Goal: Task Accomplishment & Management: Use online tool/utility

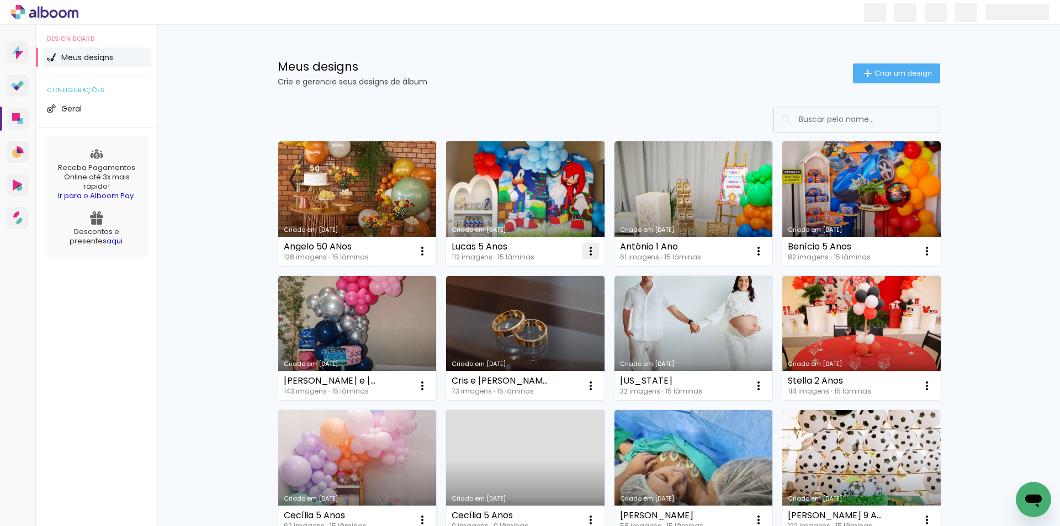
click at [584, 252] on iron-icon at bounding box center [590, 251] width 13 height 13
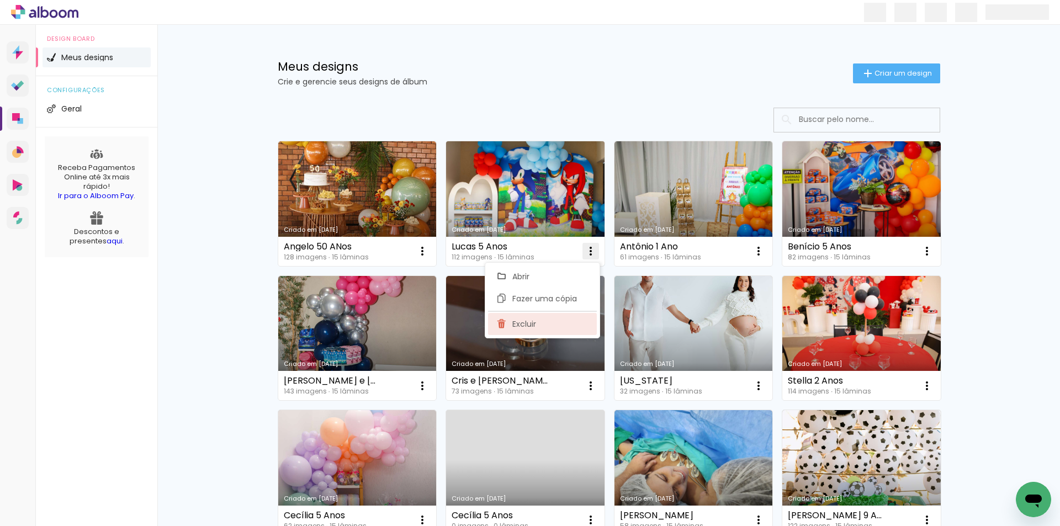
click at [552, 323] on paper-item "Excluir" at bounding box center [542, 324] width 109 height 22
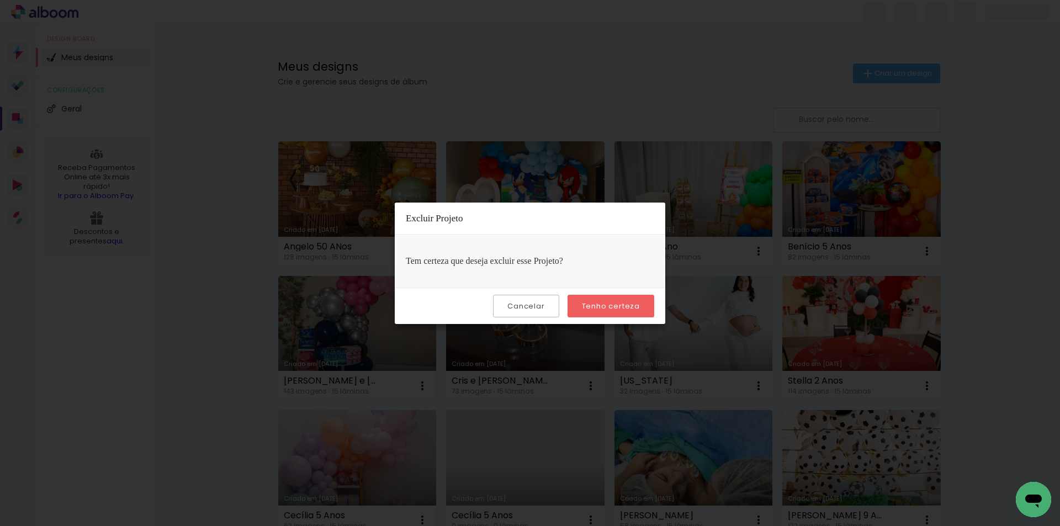
click at [0, 0] on slot "Tenho certeza" at bounding box center [0, 0] width 0 height 0
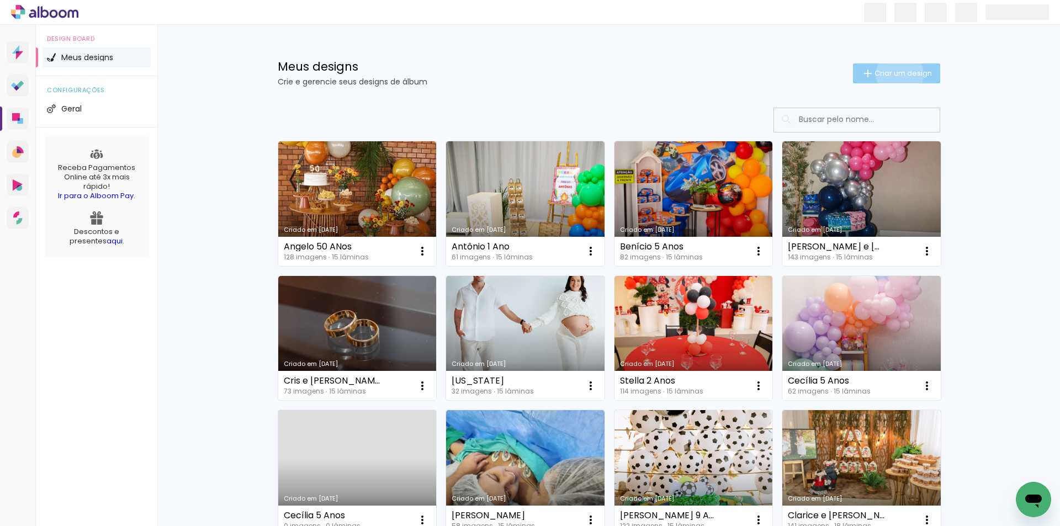
click at [893, 74] on span "Criar um design" at bounding box center [902, 73] width 57 height 7
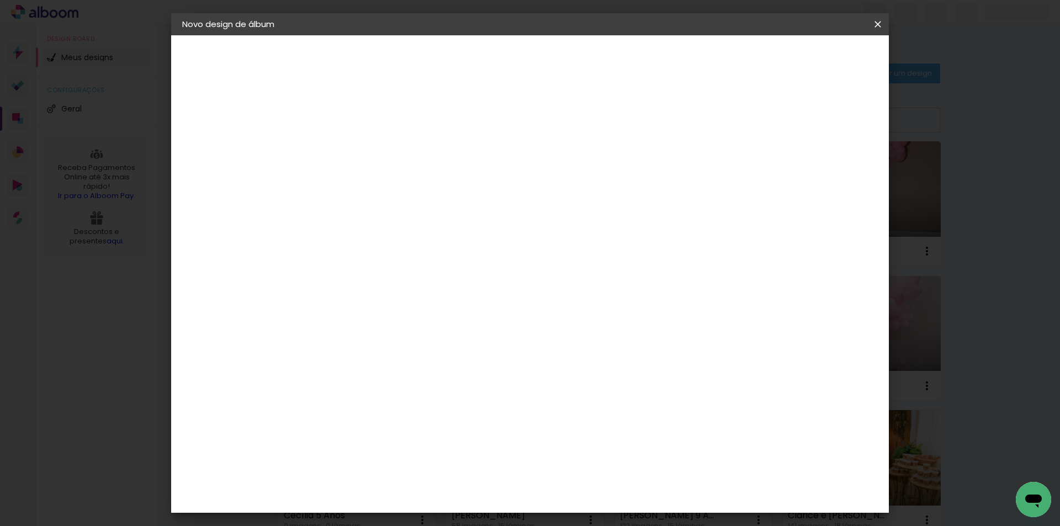
click at [363, 157] on div at bounding box center [363, 157] width 0 height 1
type input "Lucas 5 Anos"
type paper-input "Lucas 5 Anos"
click at [476, 63] on paper-button "Avançar" at bounding box center [449, 58] width 54 height 19
click at [0, 0] on slot "Avançar" at bounding box center [0, 0] width 0 height 0
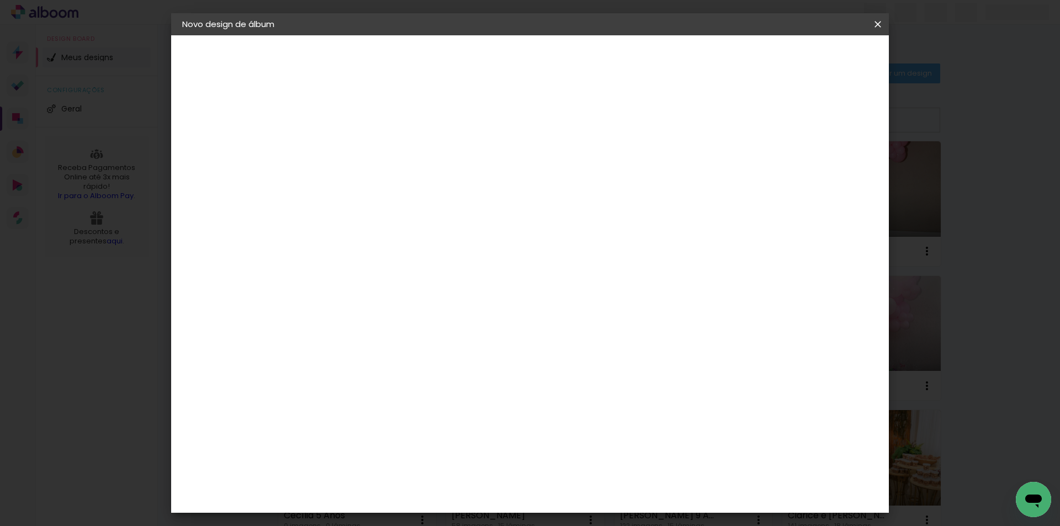
click at [423, 191] on paper-input-container "Linha" at bounding box center [391, 193] width 64 height 28
click at [531, 183] on paper-item "Luxo" at bounding box center [601, 183] width 221 height 22
type input "Luxo"
click at [437, 314] on span "20 × 25" at bounding box center [411, 328] width 51 height 29
click at [0, 0] on slot "Avançar" at bounding box center [0, 0] width 0 height 0
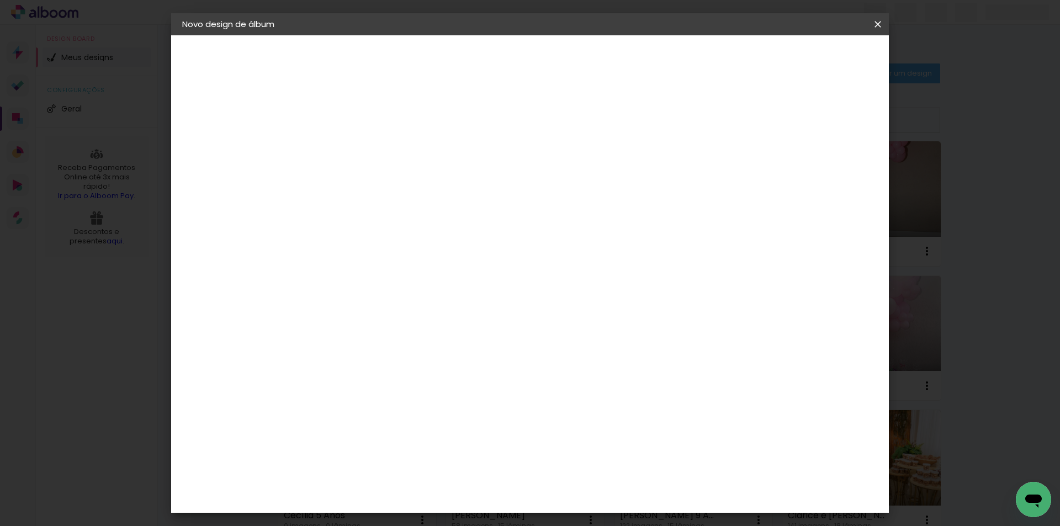
click at [809, 62] on span "Iniciar design" at bounding box center [784, 59] width 50 height 8
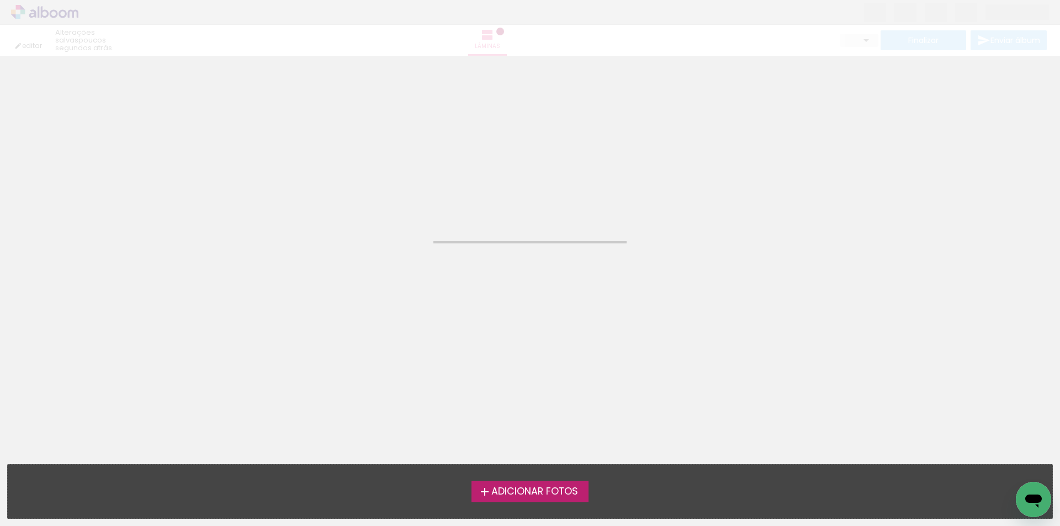
click at [554, 496] on span "Adicionar Fotos" at bounding box center [534, 492] width 87 height 10
click at [0, 0] on input "file" at bounding box center [0, 0] width 0 height 0
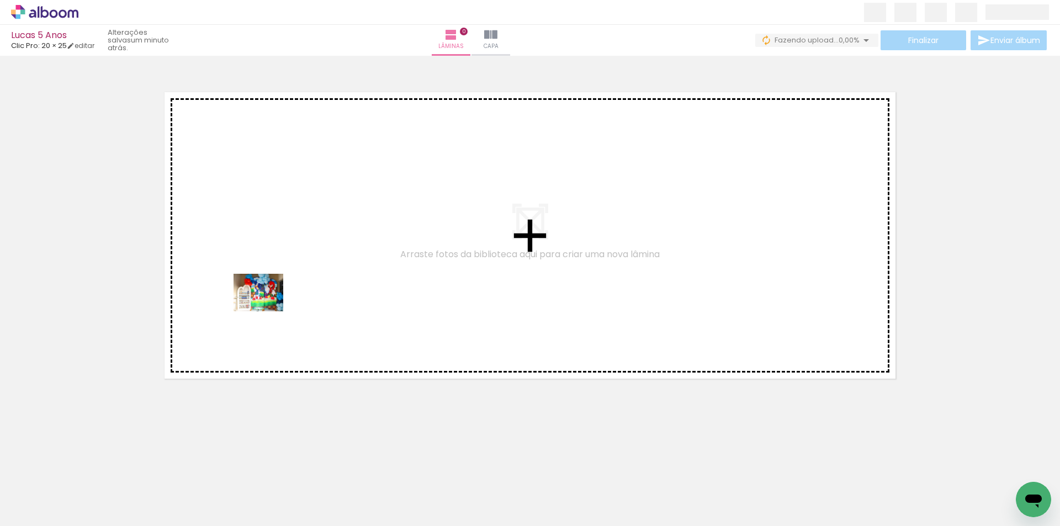
drag, startPoint x: 124, startPoint y: 489, endPoint x: 268, endPoint y: 306, distance: 233.0
click at [267, 306] on quentale-workspace at bounding box center [530, 263] width 1060 height 526
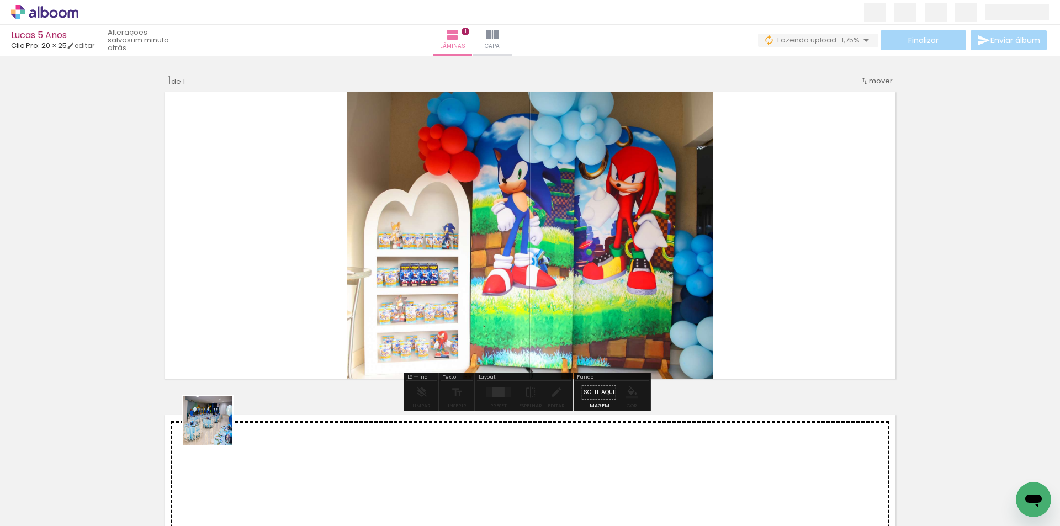
drag, startPoint x: 216, startPoint y: 429, endPoint x: 347, endPoint y: 356, distance: 150.5
click at [324, 311] on quentale-workspace at bounding box center [530, 263] width 1060 height 526
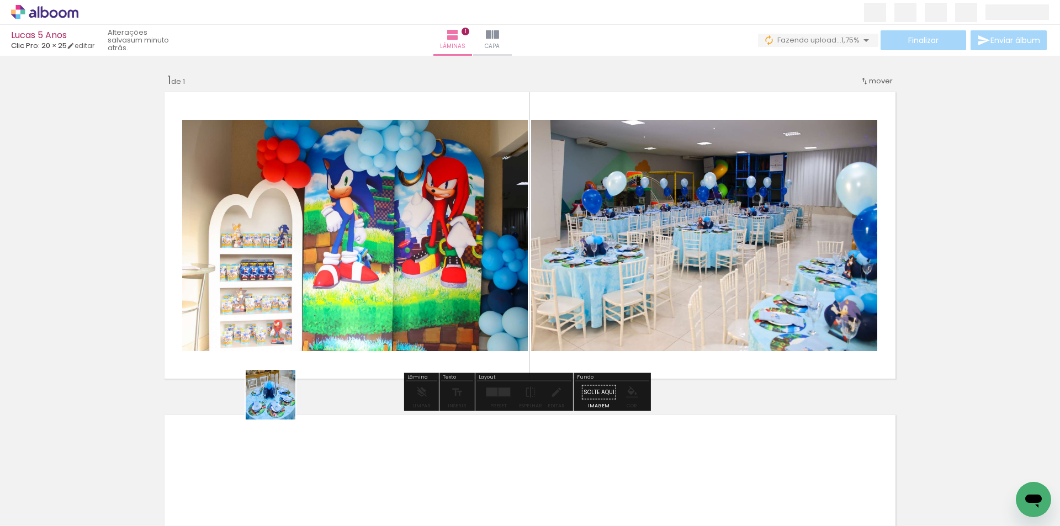
drag, startPoint x: 247, startPoint y: 473, endPoint x: 326, endPoint y: 323, distance: 169.2
click at [326, 323] on quentale-workspace at bounding box center [530, 263] width 1060 height 526
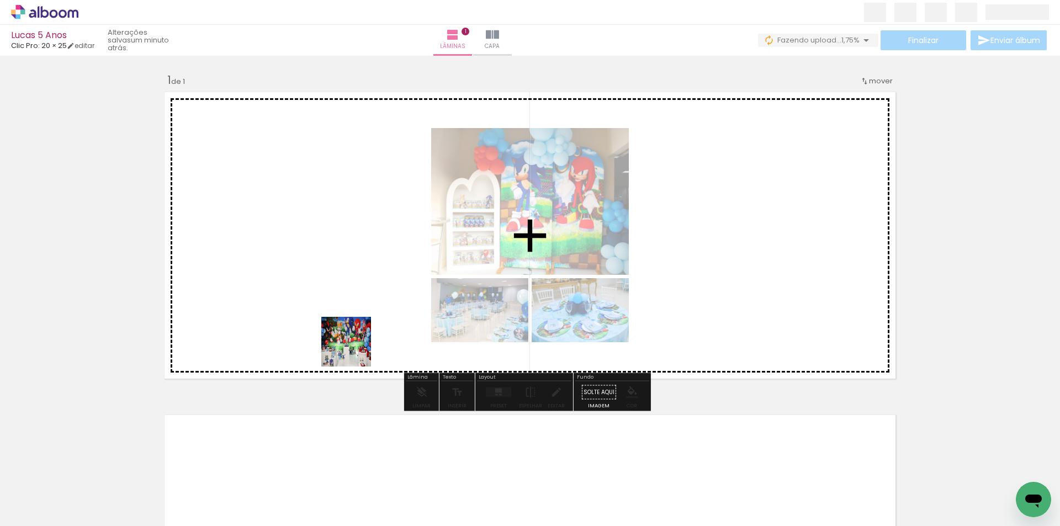
drag, startPoint x: 302, startPoint y: 495, endPoint x: 369, endPoint y: 469, distance: 72.2
click at [360, 337] on quentale-workspace at bounding box center [530, 263] width 1060 height 526
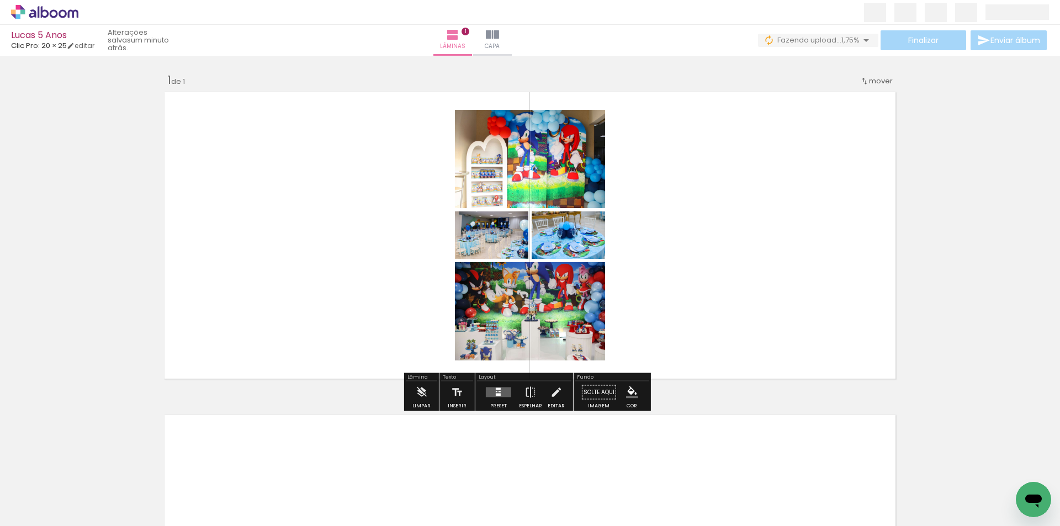
drag, startPoint x: 370, startPoint y: 484, endPoint x: 453, endPoint y: 426, distance: 101.1
click at [433, 277] on quentale-workspace at bounding box center [530, 263] width 1060 height 526
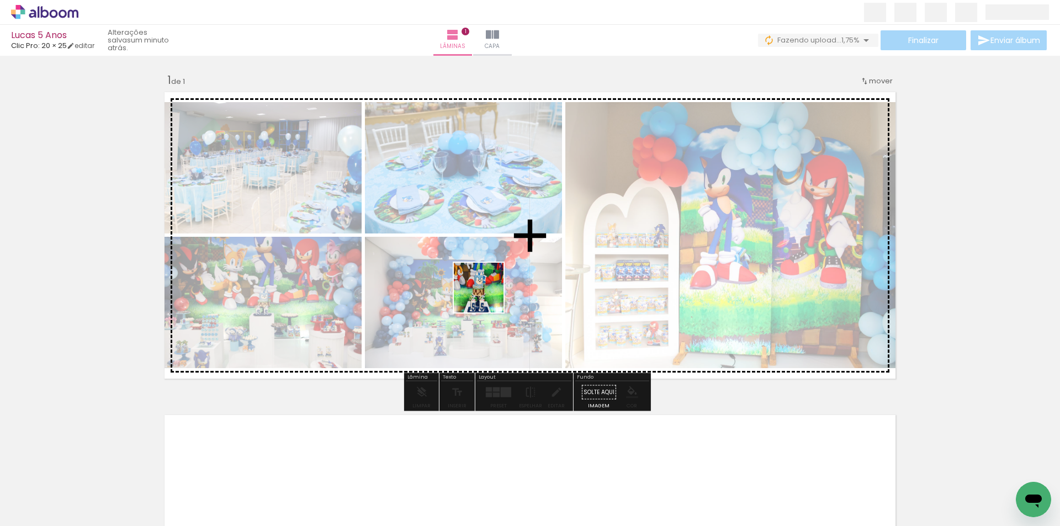
drag, startPoint x: 427, startPoint y: 487, endPoint x: 510, endPoint y: 459, distance: 87.5
click at [489, 299] on quentale-workspace at bounding box center [530, 263] width 1060 height 526
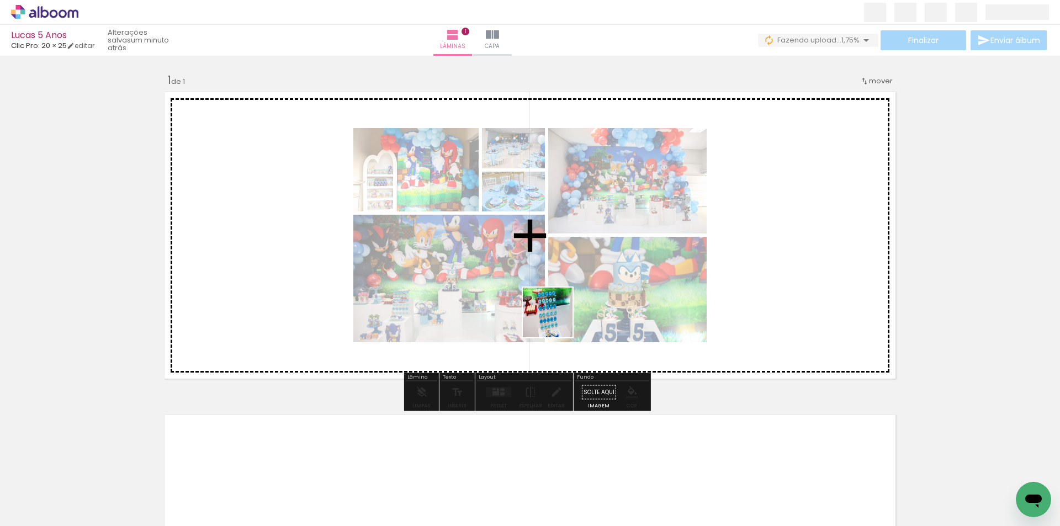
drag, startPoint x: 554, startPoint y: 326, endPoint x: 560, endPoint y: 333, distance: 9.0
click at [556, 321] on quentale-workspace at bounding box center [530, 263] width 1060 height 526
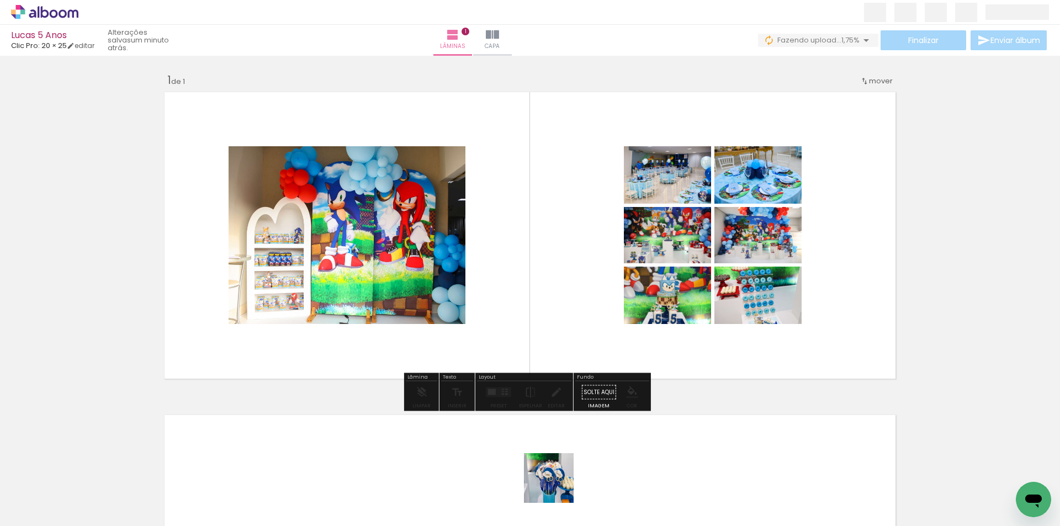
drag, startPoint x: 557, startPoint y: 489, endPoint x: 619, endPoint y: 452, distance: 72.8
click at [598, 344] on quentale-workspace at bounding box center [530, 263] width 1060 height 526
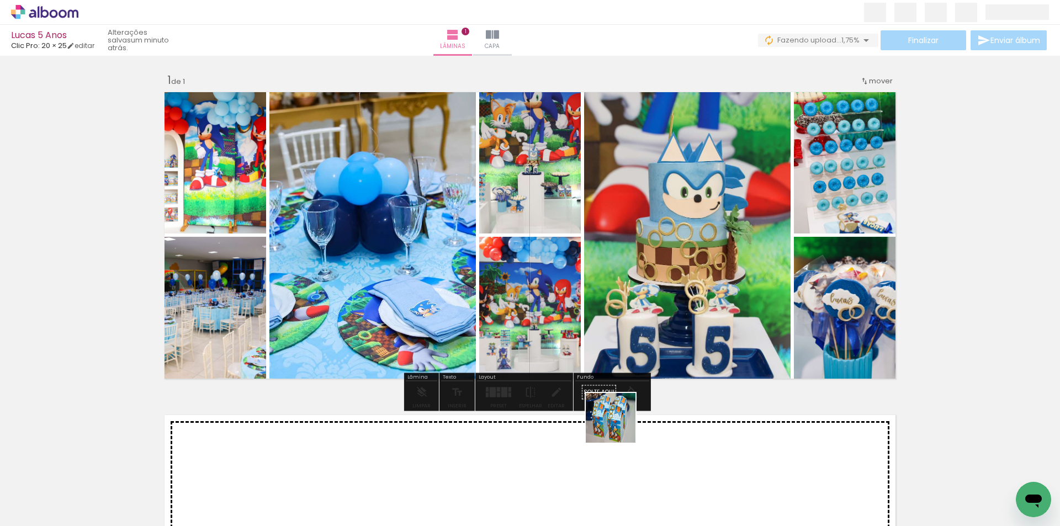
drag, startPoint x: 609, startPoint y: 490, endPoint x: 736, endPoint y: 289, distance: 237.7
click at [639, 329] on quentale-workspace at bounding box center [530, 263] width 1060 height 526
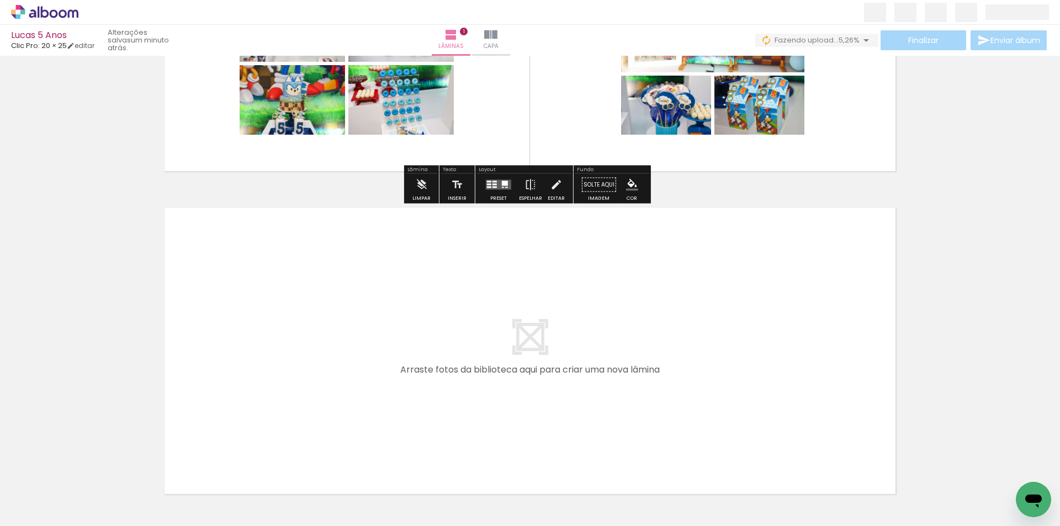
scroll to position [276, 0]
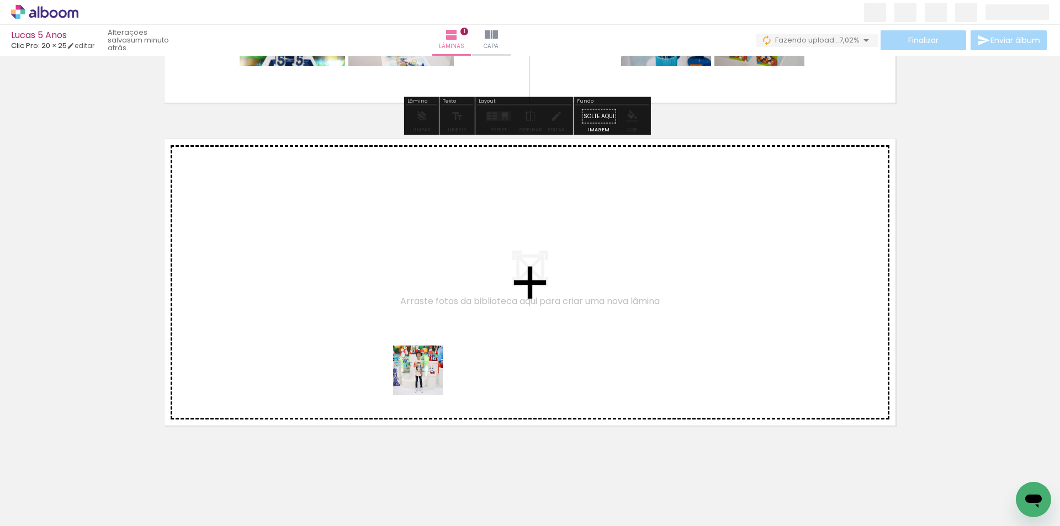
drag, startPoint x: 641, startPoint y: 486, endPoint x: 403, endPoint y: 358, distance: 270.7
click at [403, 358] on quentale-workspace at bounding box center [530, 263] width 1060 height 526
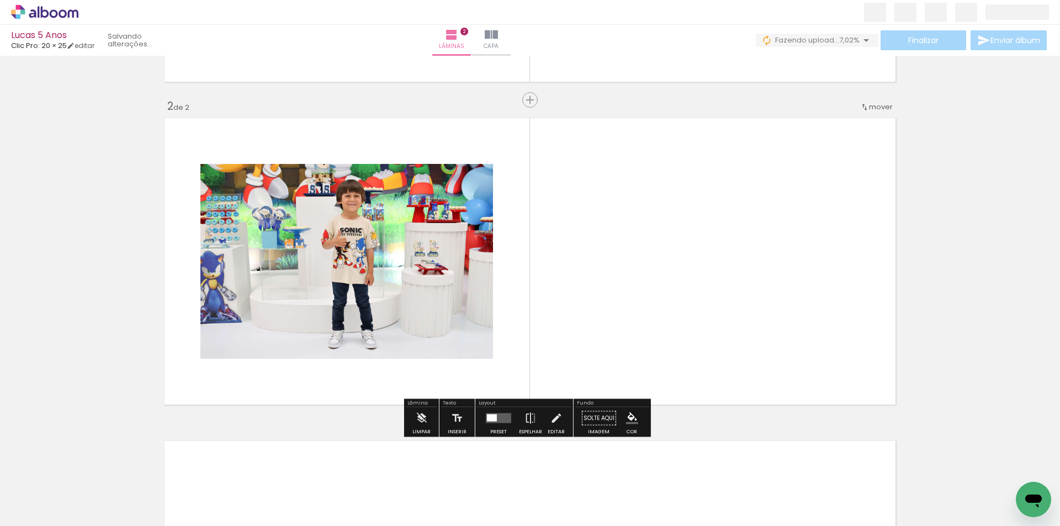
scroll to position [302, 0]
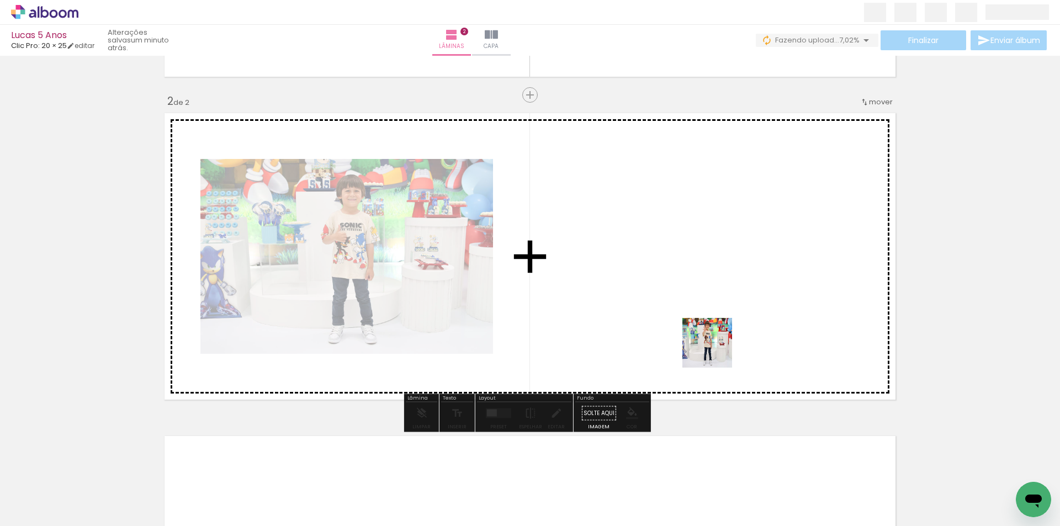
drag, startPoint x: 735, startPoint y: 495, endPoint x: 715, endPoint y: 319, distance: 177.2
click at [715, 319] on quentale-workspace at bounding box center [530, 263] width 1060 height 526
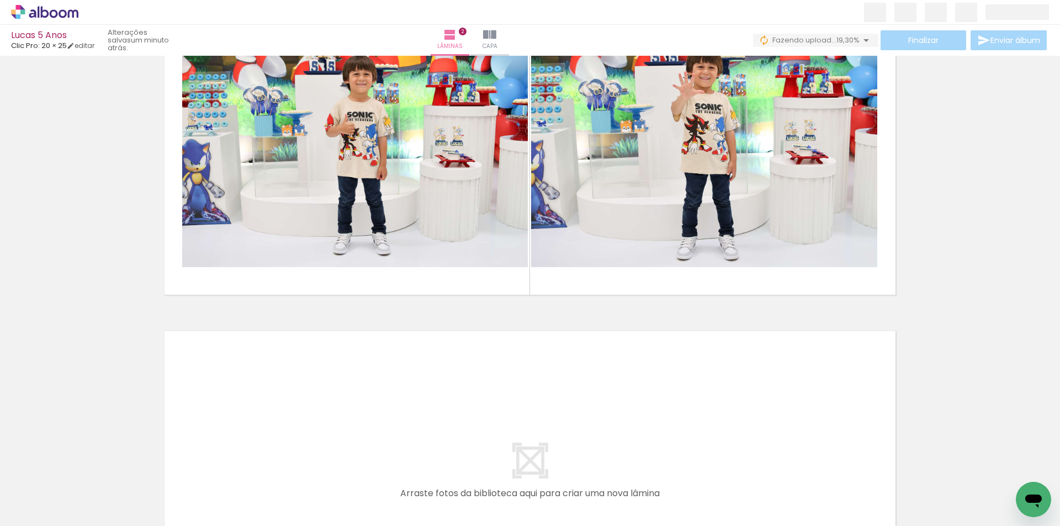
scroll to position [412, 0]
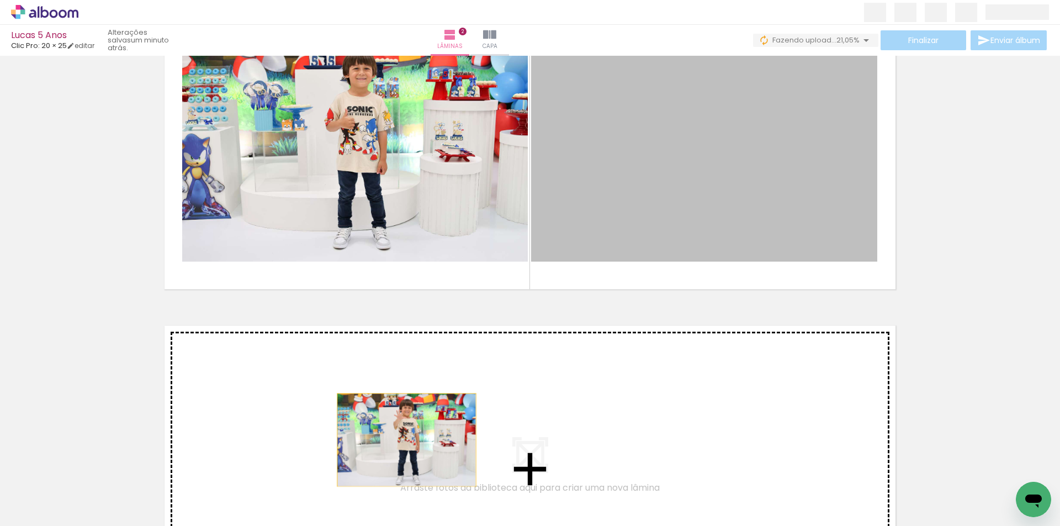
drag, startPoint x: 718, startPoint y: 211, endPoint x: 402, endPoint y: 440, distance: 389.4
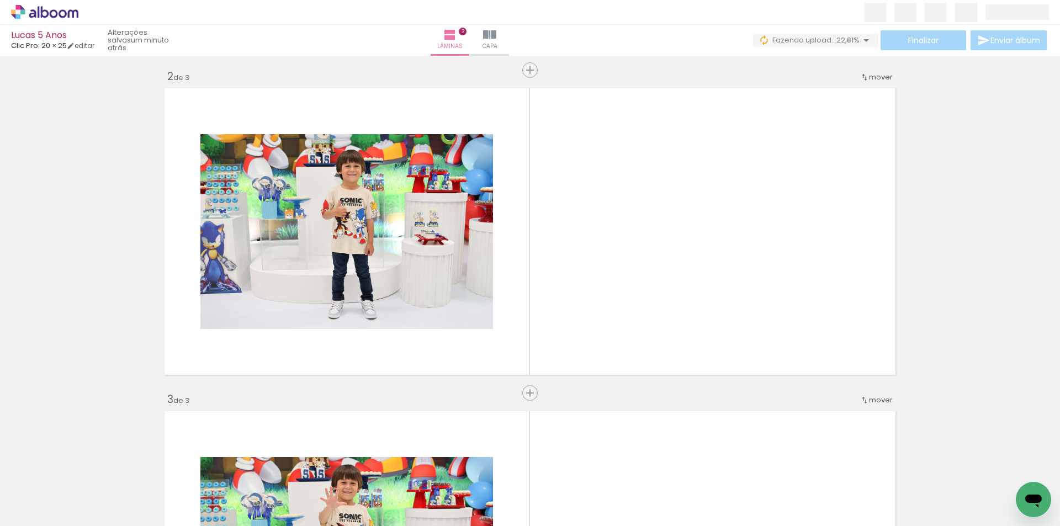
scroll to position [294, 0]
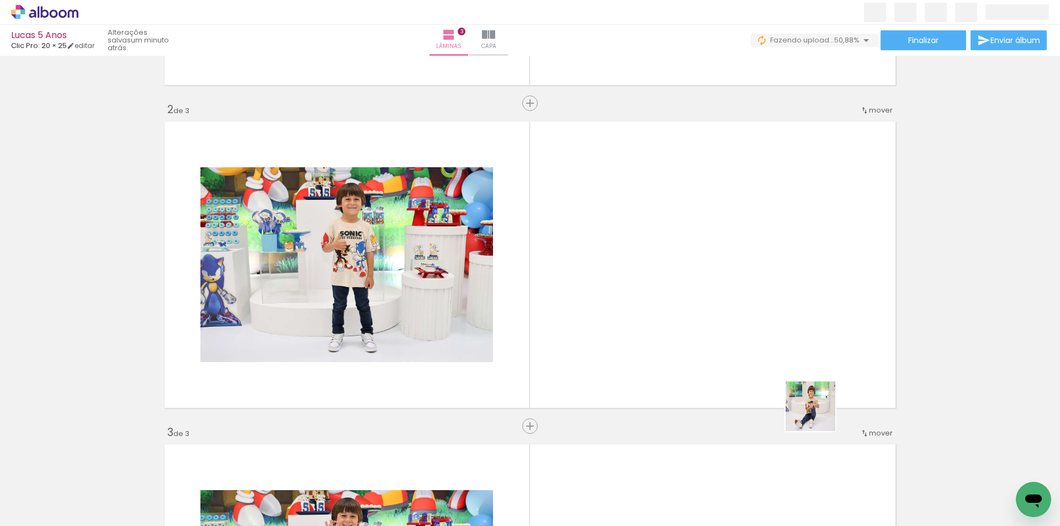
drag, startPoint x: 865, startPoint y: 487, endPoint x: 681, endPoint y: 284, distance: 274.0
click at [681, 284] on quentale-workspace at bounding box center [530, 263] width 1060 height 526
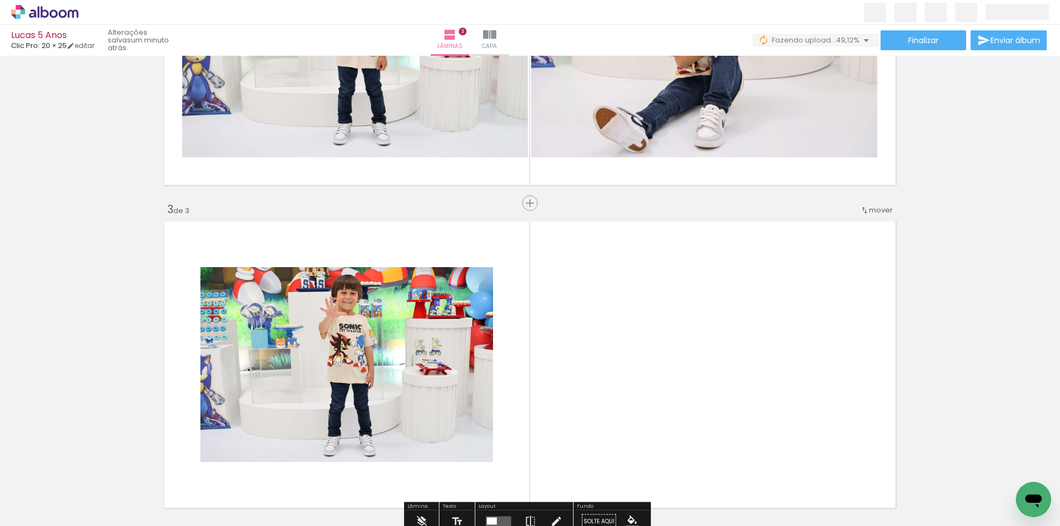
scroll to position [570, 0]
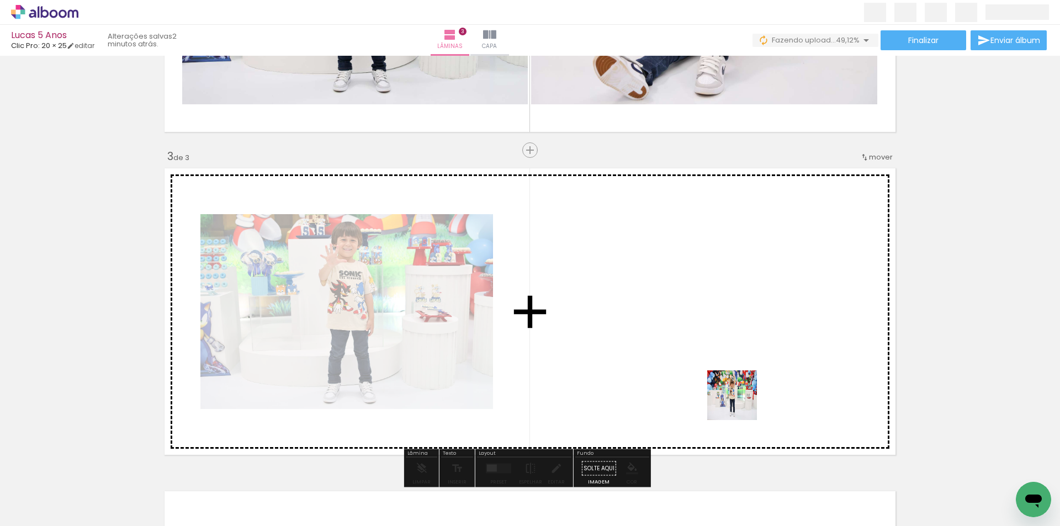
drag, startPoint x: 796, startPoint y: 498, endPoint x: 820, endPoint y: 438, distance: 64.9
click at [699, 337] on quentale-workspace at bounding box center [530, 263] width 1060 height 526
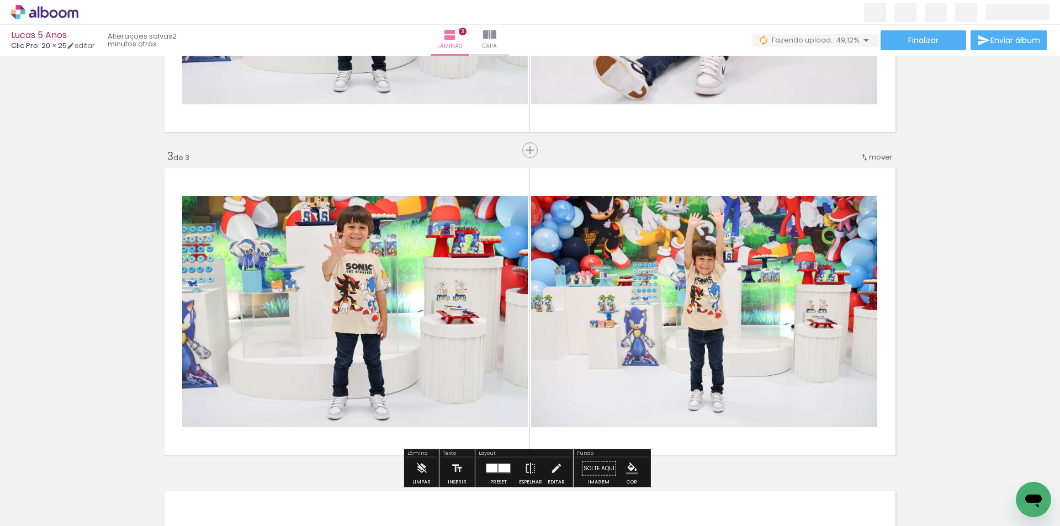
drag, startPoint x: 921, startPoint y: 495, endPoint x: 708, endPoint y: 341, distance: 263.4
click at [705, 332] on quentale-workspace at bounding box center [530, 263] width 1060 height 526
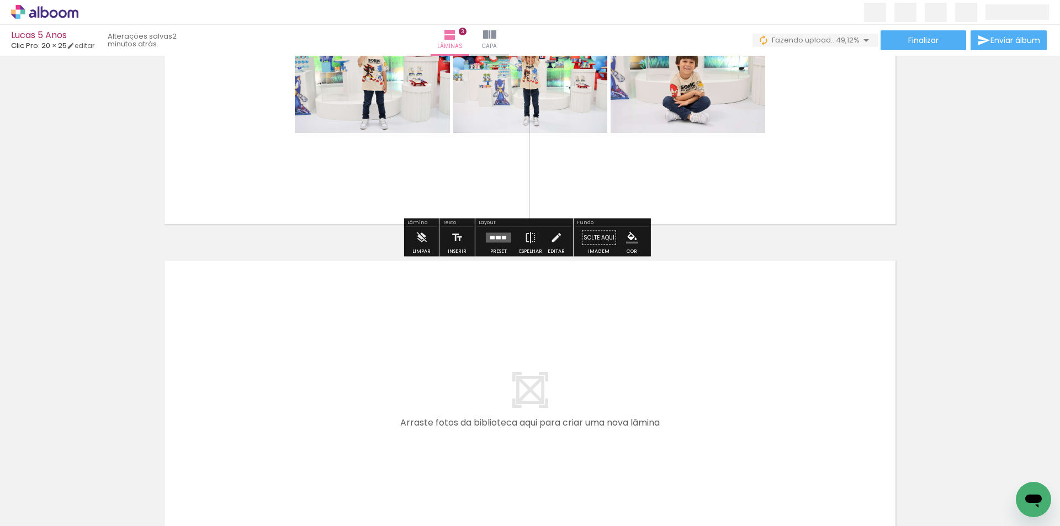
scroll to position [934, 0]
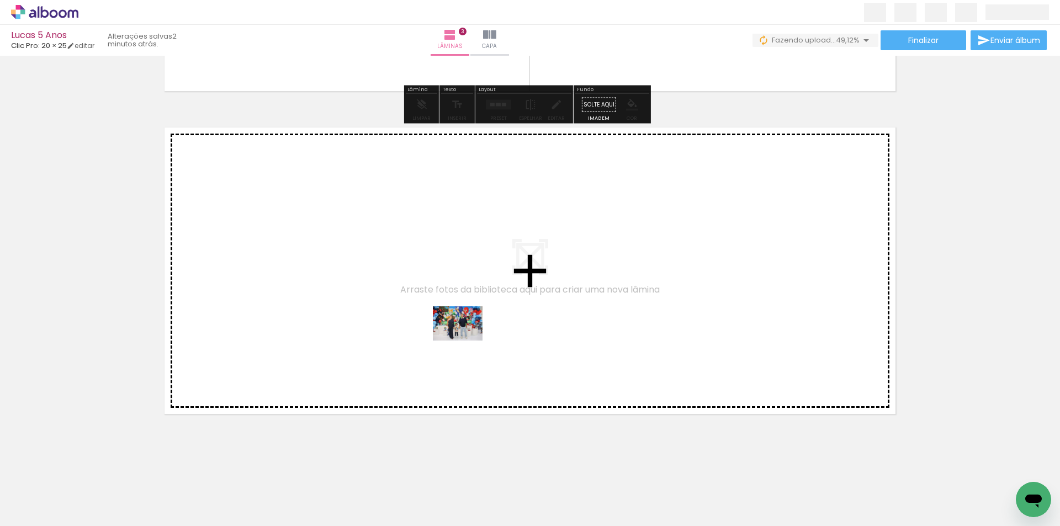
drag, startPoint x: 984, startPoint y: 486, endPoint x: 466, endPoint y: 340, distance: 538.3
click at [466, 340] on quentale-workspace at bounding box center [530, 263] width 1060 height 526
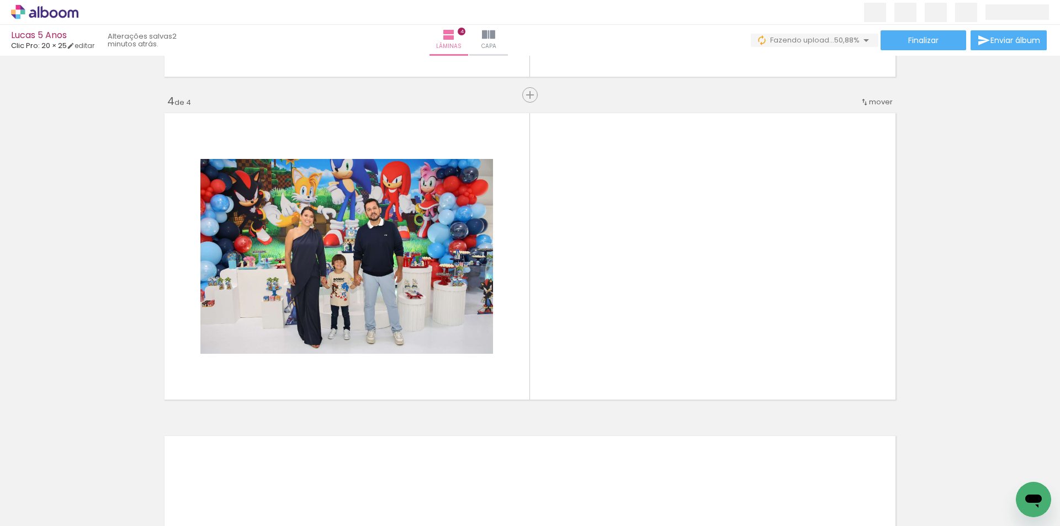
scroll to position [0, 490]
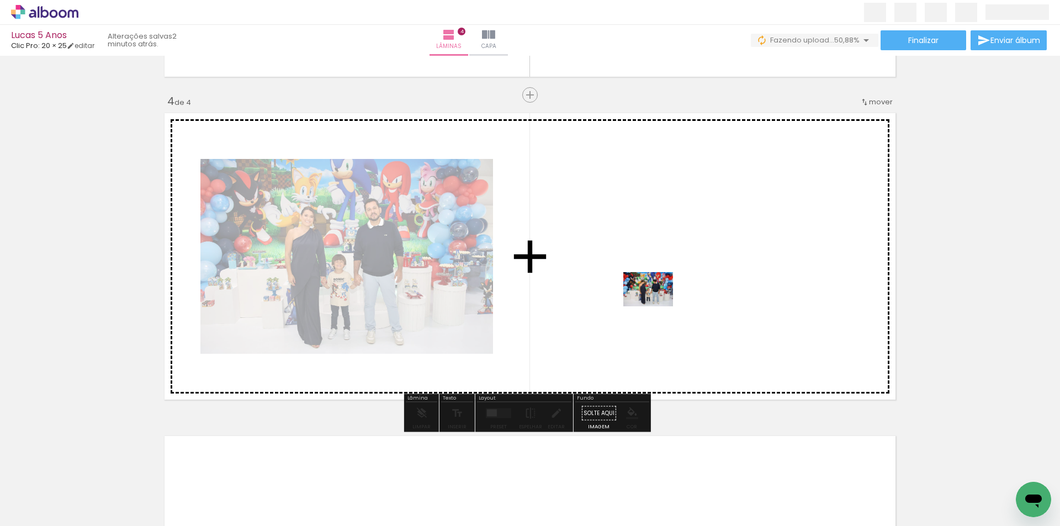
drag, startPoint x: 551, startPoint y: 502, endPoint x: 663, endPoint y: 298, distance: 233.0
click at [663, 298] on quentale-workspace at bounding box center [530, 263] width 1060 height 526
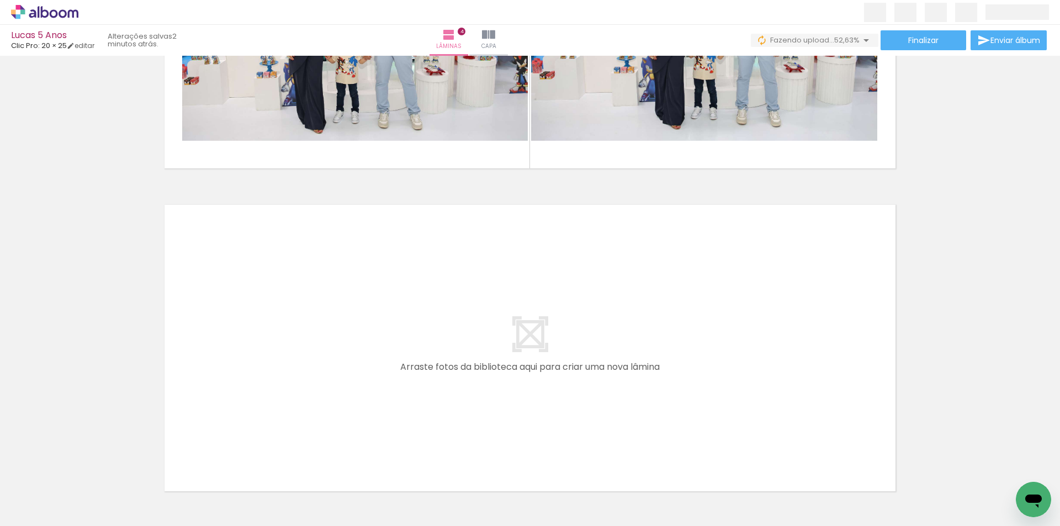
scroll to position [1224, 0]
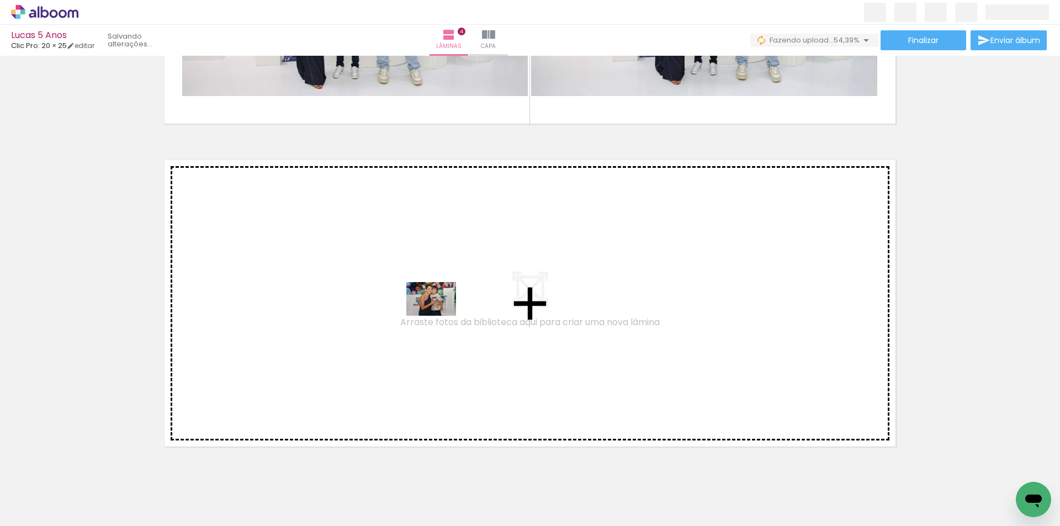
drag, startPoint x: 725, startPoint y: 484, endPoint x: 439, endPoint y: 315, distance: 332.1
click at [439, 315] on quentale-workspace at bounding box center [530, 263] width 1060 height 526
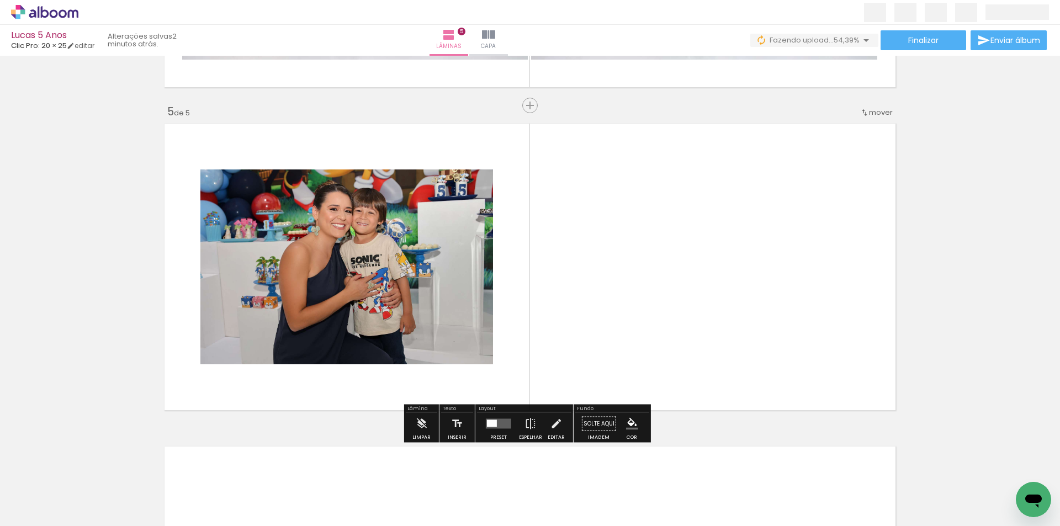
scroll to position [1271, 0]
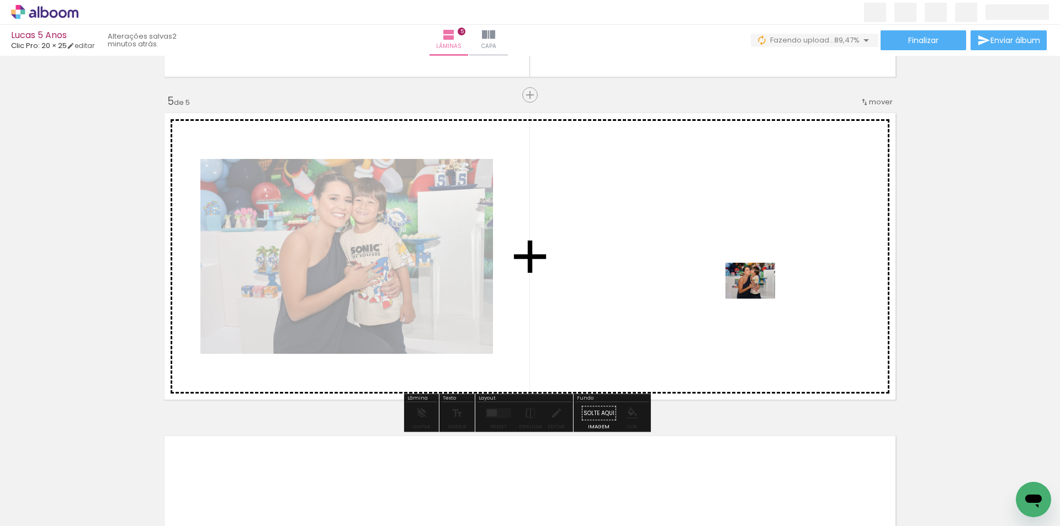
drag, startPoint x: 800, startPoint y: 494, endPoint x: 759, endPoint y: 296, distance: 202.6
click at [759, 296] on quentale-workspace at bounding box center [530, 263] width 1060 height 526
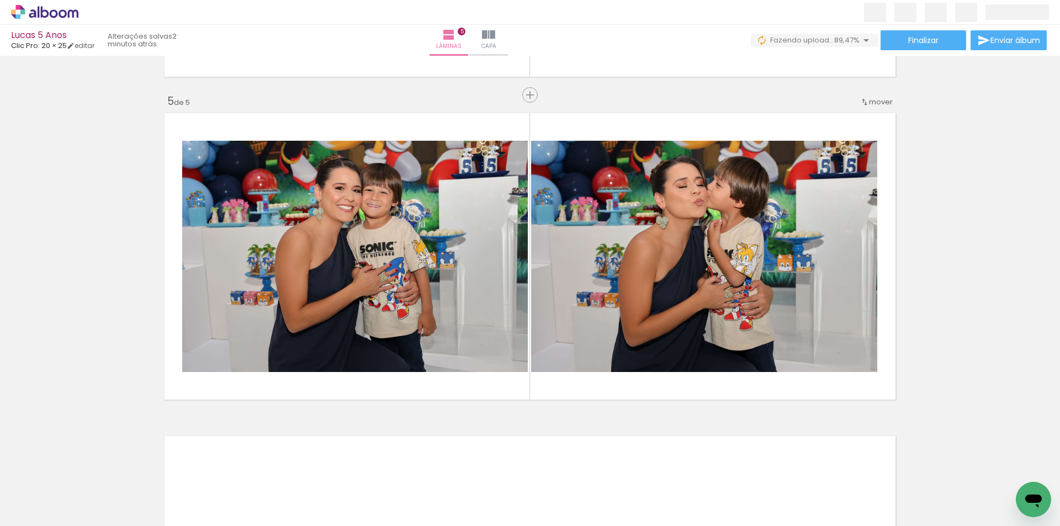
scroll to position [0, 677]
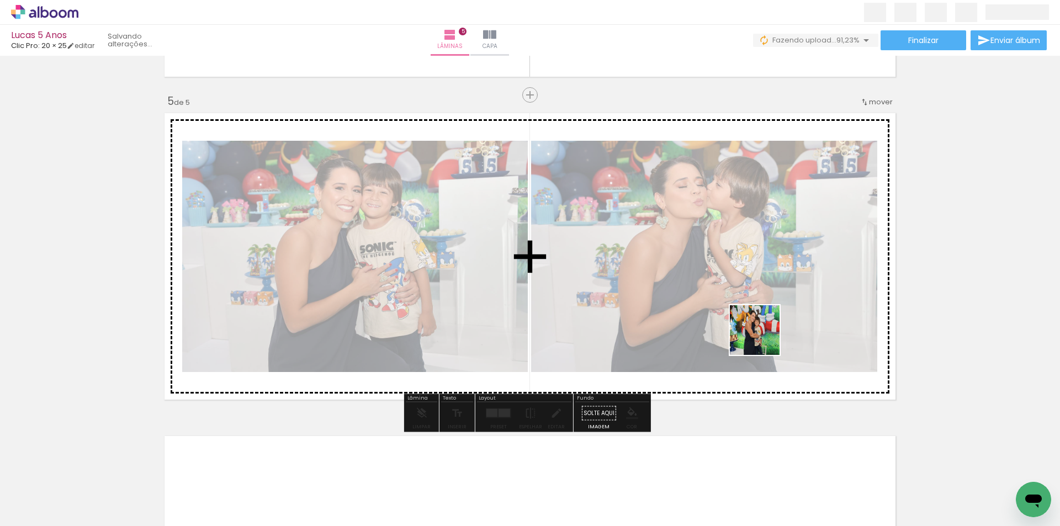
drag, startPoint x: 919, startPoint y: 492, endPoint x: 715, endPoint y: 436, distance: 210.7
click at [762, 338] on quentale-workspace at bounding box center [530, 263] width 1060 height 526
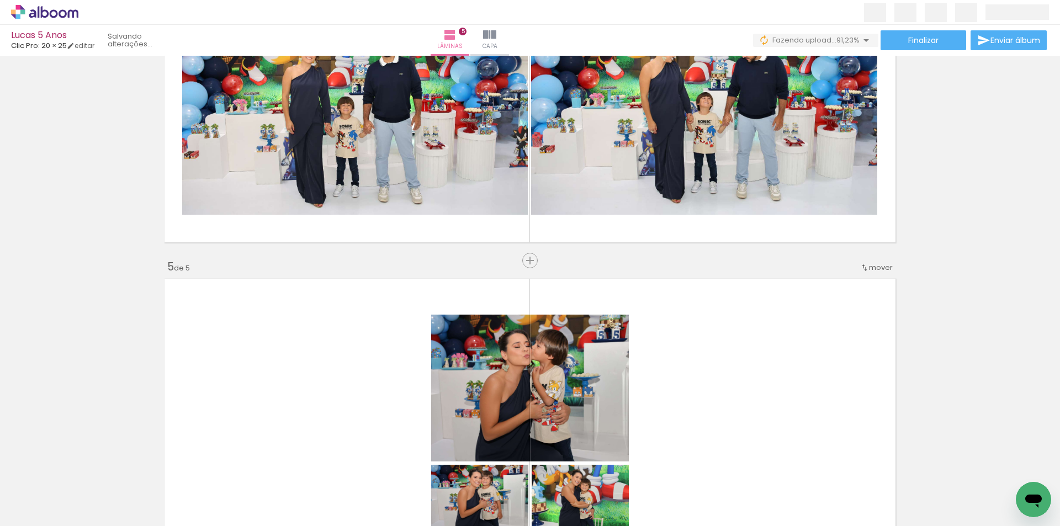
scroll to position [1050, 0]
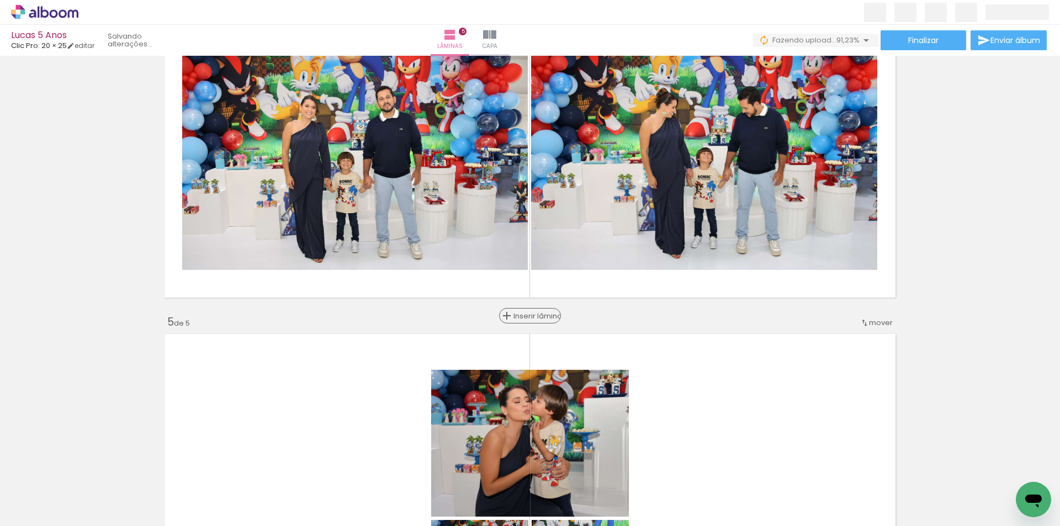
click at [526, 319] on span "Inserir lâmina" at bounding box center [534, 315] width 43 height 7
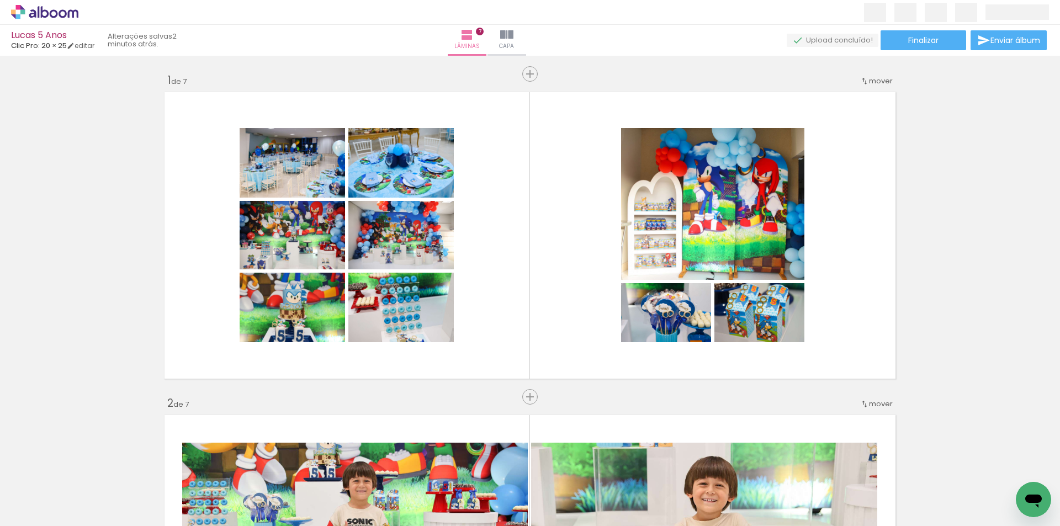
scroll to position [0, 1222]
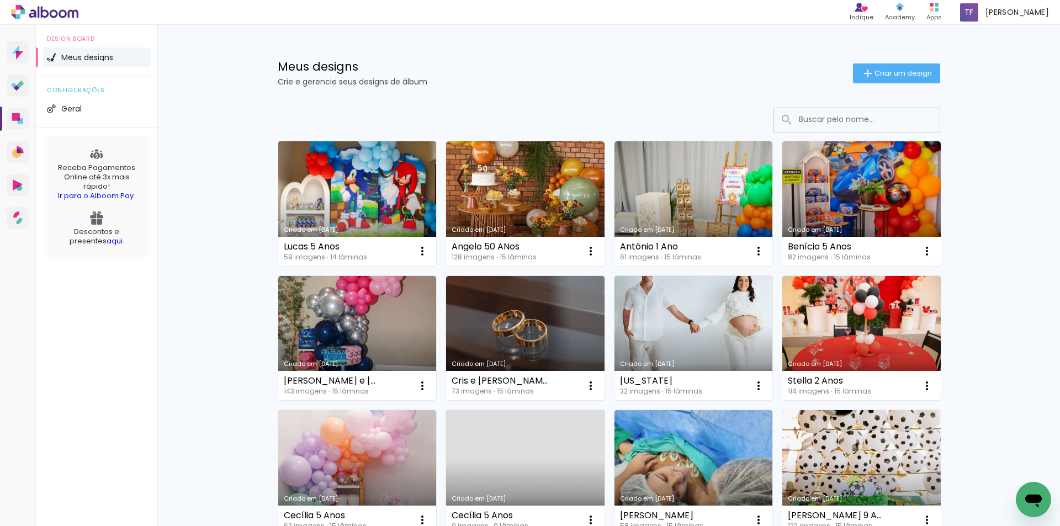
click at [335, 183] on link "Criado em [DATE]" at bounding box center [357, 203] width 158 height 125
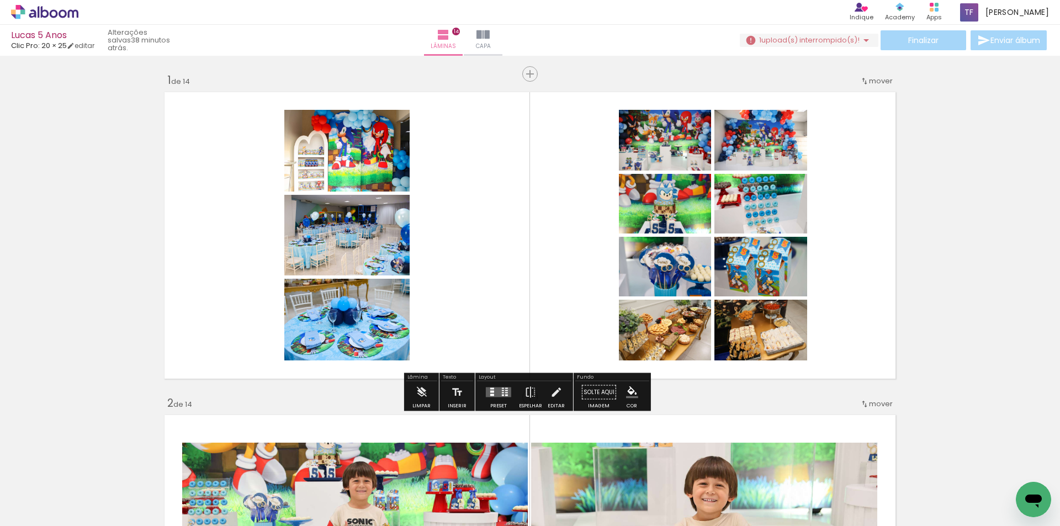
click at [498, 393] on quentale-layouter at bounding box center [498, 393] width 25 height 10
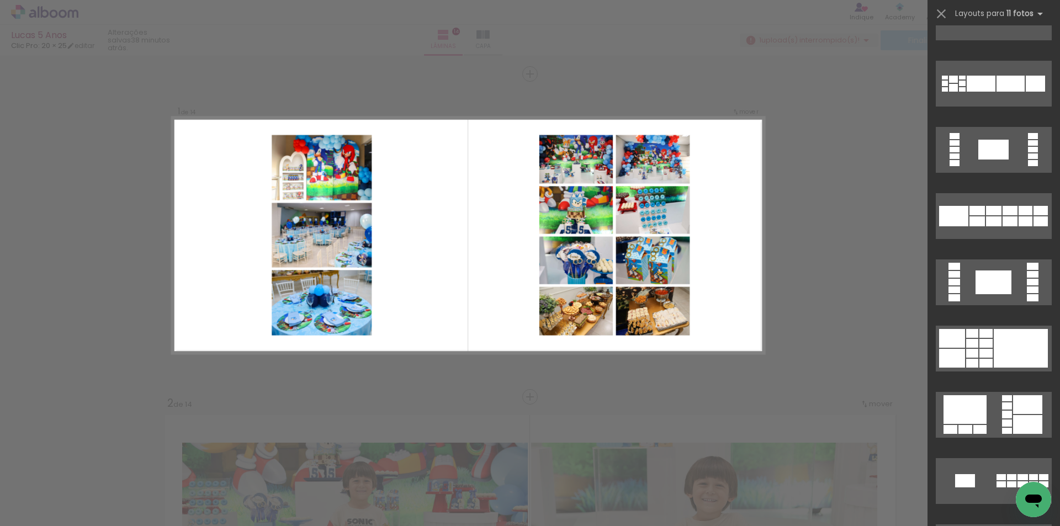
scroll to position [529, 0]
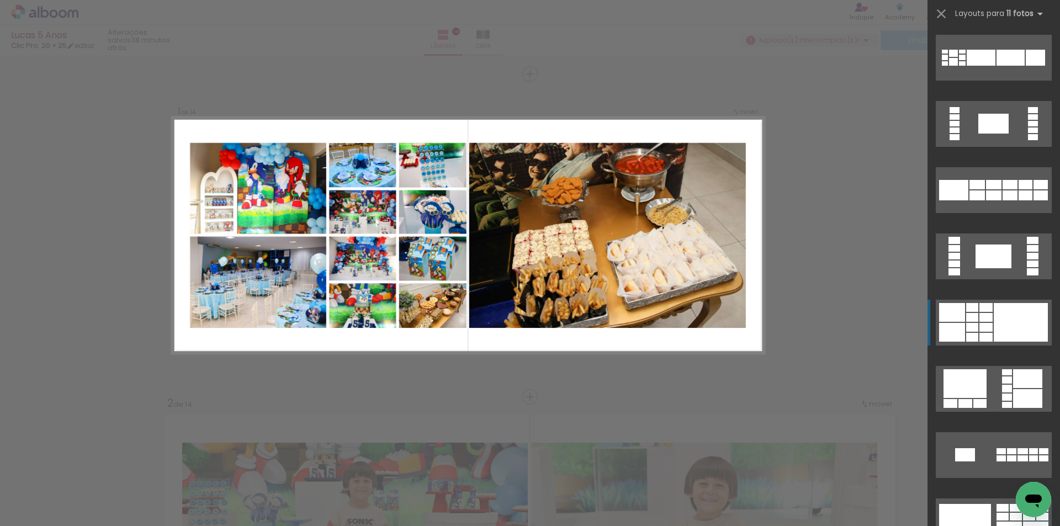
click at [1004, 320] on div at bounding box center [1021, 322] width 54 height 39
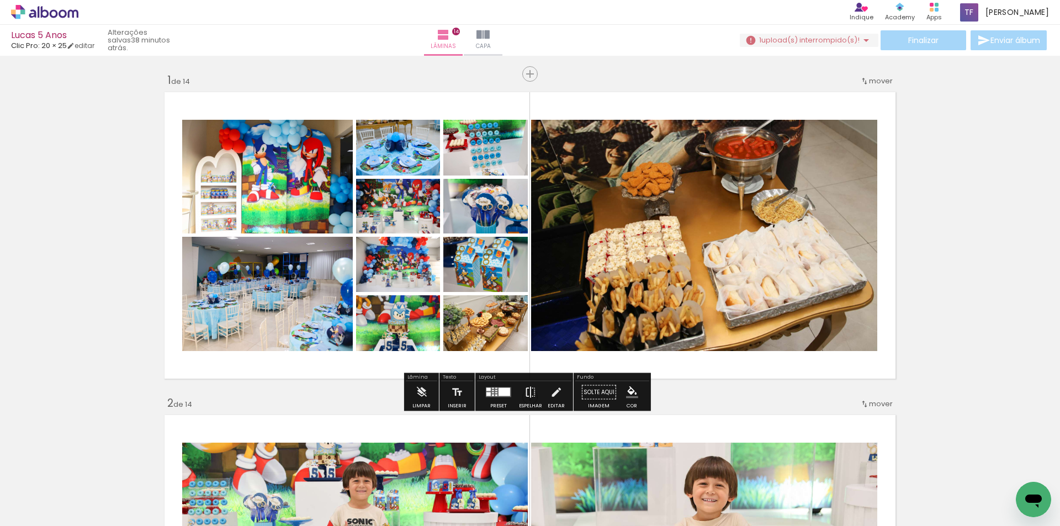
click at [529, 391] on iron-icon at bounding box center [530, 392] width 12 height 22
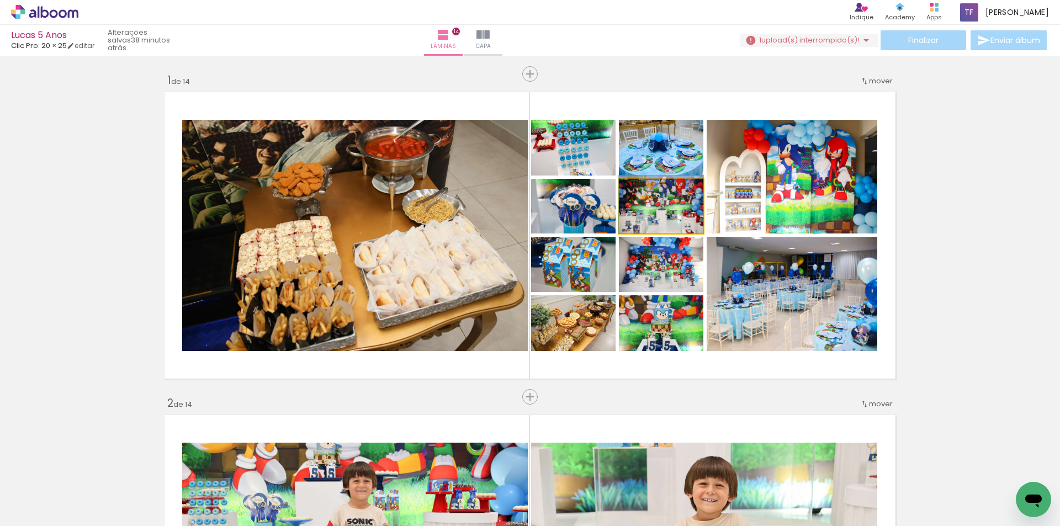
drag, startPoint x: 681, startPoint y: 219, endPoint x: 645, endPoint y: 206, distance: 37.7
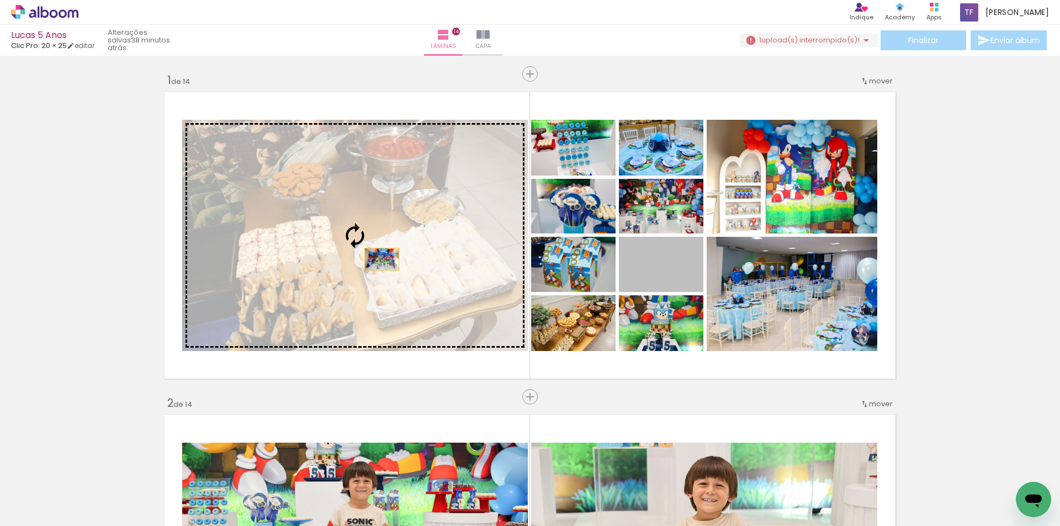
drag, startPoint x: 681, startPoint y: 278, endPoint x: 378, endPoint y: 259, distance: 303.6
click at [0, 0] on slot at bounding box center [0, 0] width 0 height 0
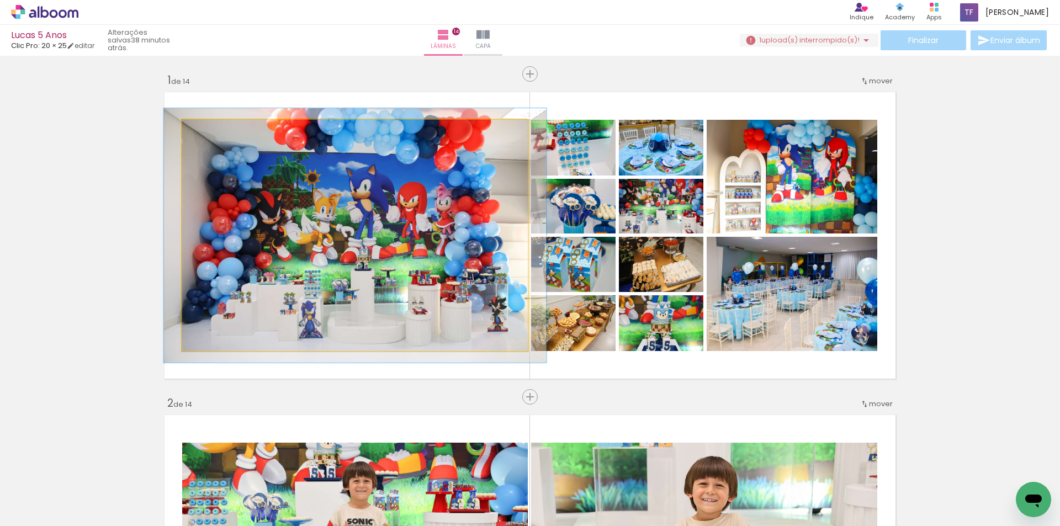
type paper-slider "110"
click at [209, 135] on div at bounding box center [212, 132] width 18 height 18
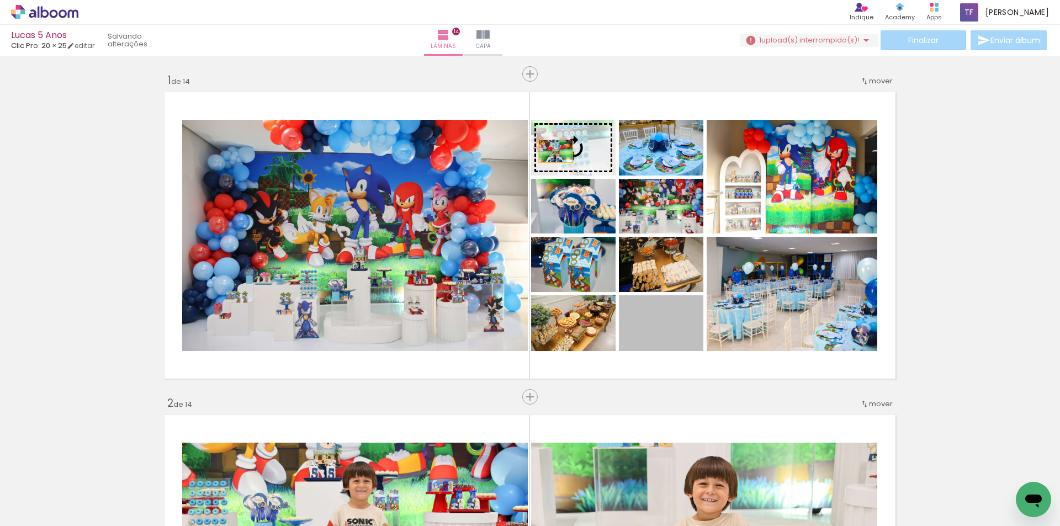
drag, startPoint x: 685, startPoint y: 336, endPoint x: 552, endPoint y: 151, distance: 227.8
click at [0, 0] on slot at bounding box center [0, 0] width 0 height 0
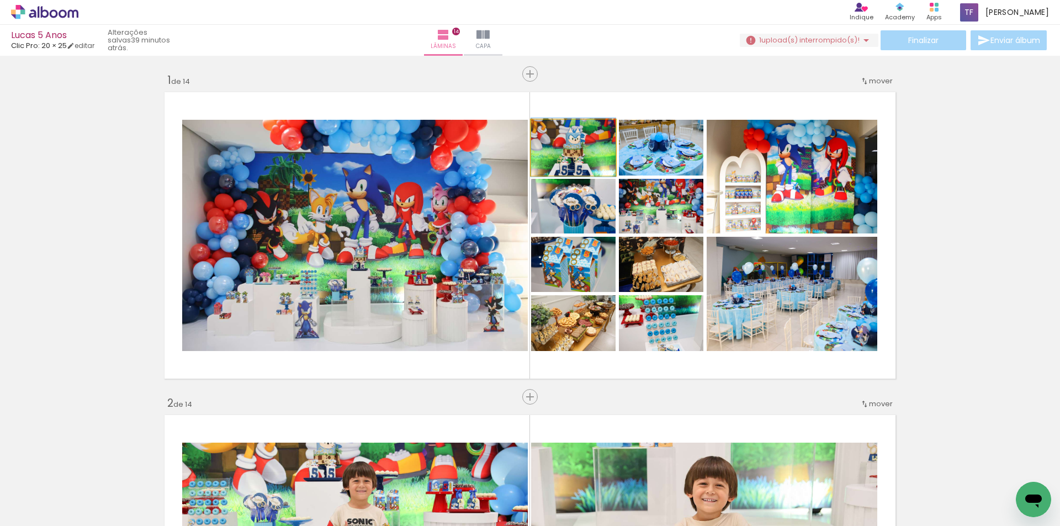
click at [590, 155] on quentale-photo at bounding box center [573, 148] width 84 height 56
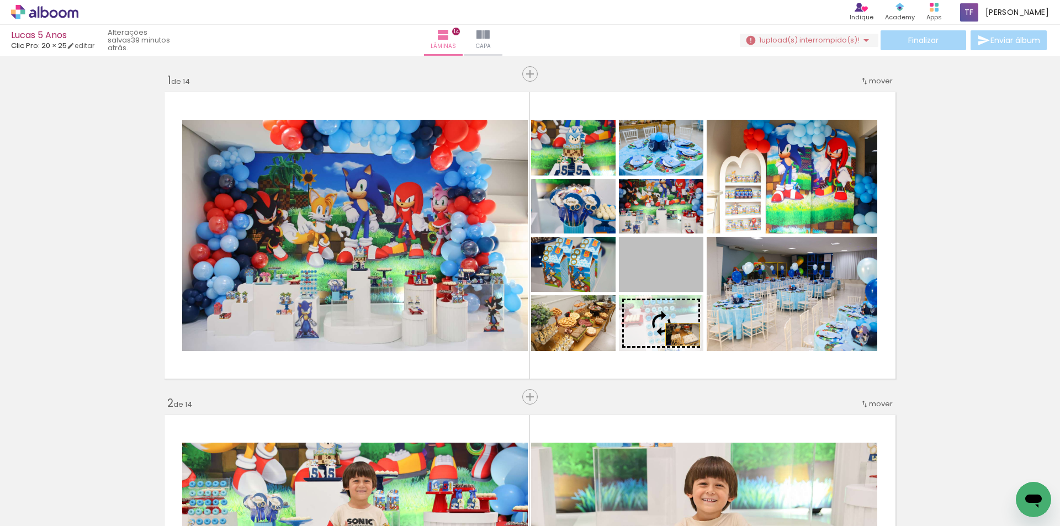
drag, startPoint x: 678, startPoint y: 272, endPoint x: 678, endPoint y: 335, distance: 62.4
click at [0, 0] on slot at bounding box center [0, 0] width 0 height 0
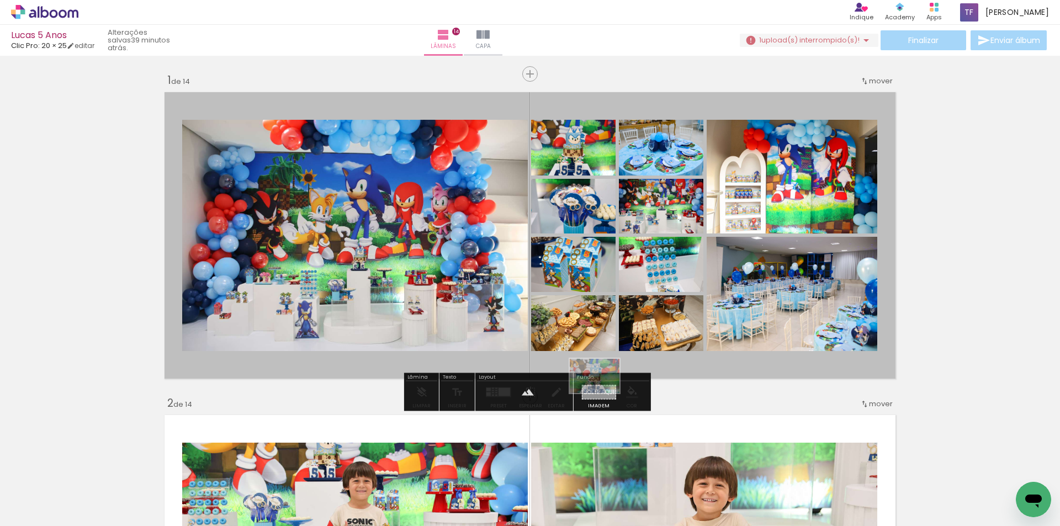
drag, startPoint x: 430, startPoint y: 500, endPoint x: 603, endPoint y: 392, distance: 203.9
click at [603, 392] on quentale-workspace at bounding box center [530, 263] width 1060 height 526
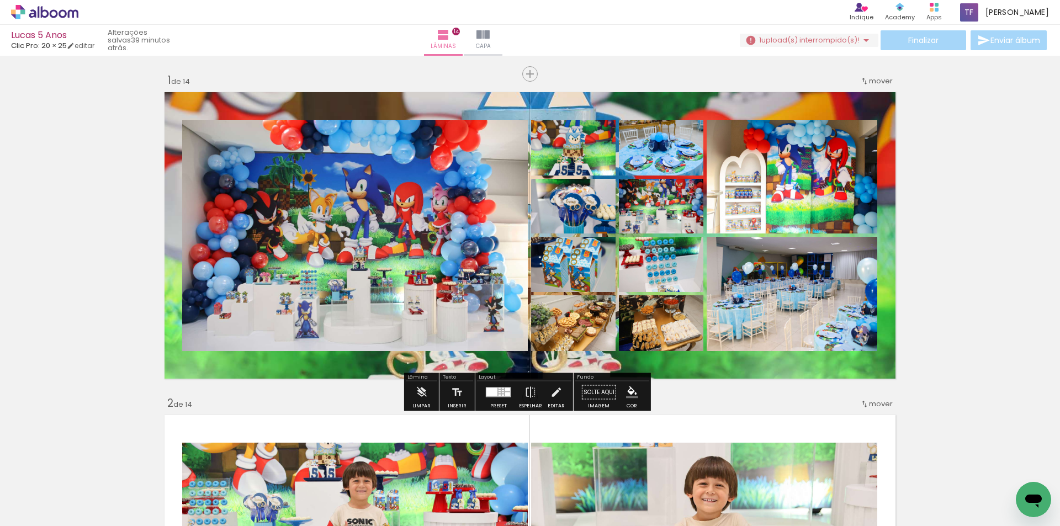
click at [629, 105] on quentale-layouter at bounding box center [530, 235] width 740 height 295
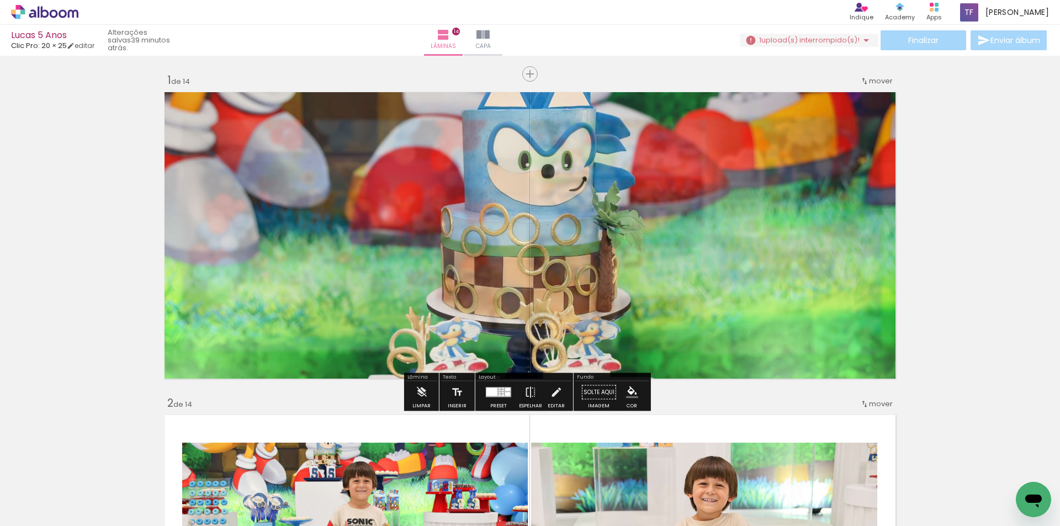
click at [629, 105] on quentale-photo at bounding box center [530, 235] width 740 height 295
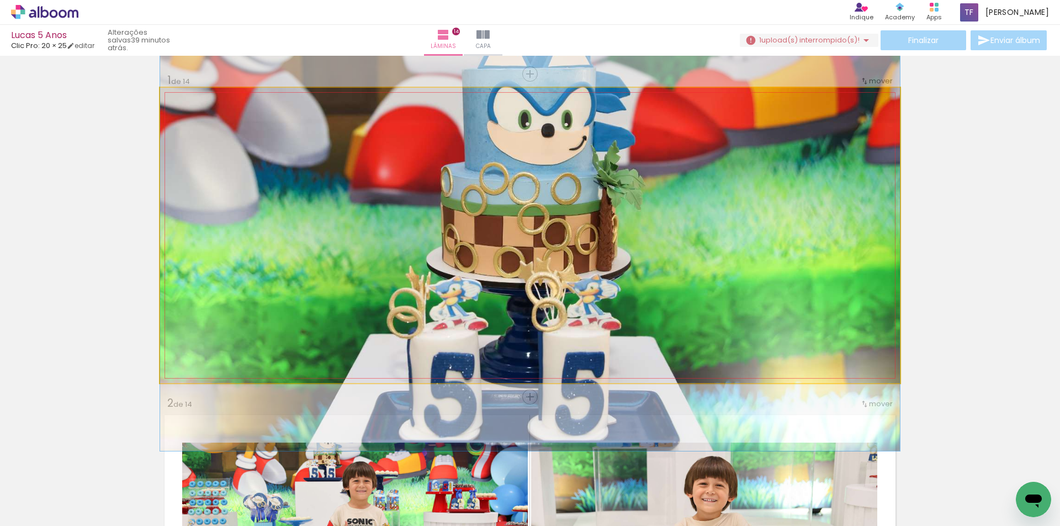
drag, startPoint x: 622, startPoint y: 249, endPoint x: 622, endPoint y: 212, distance: 37.0
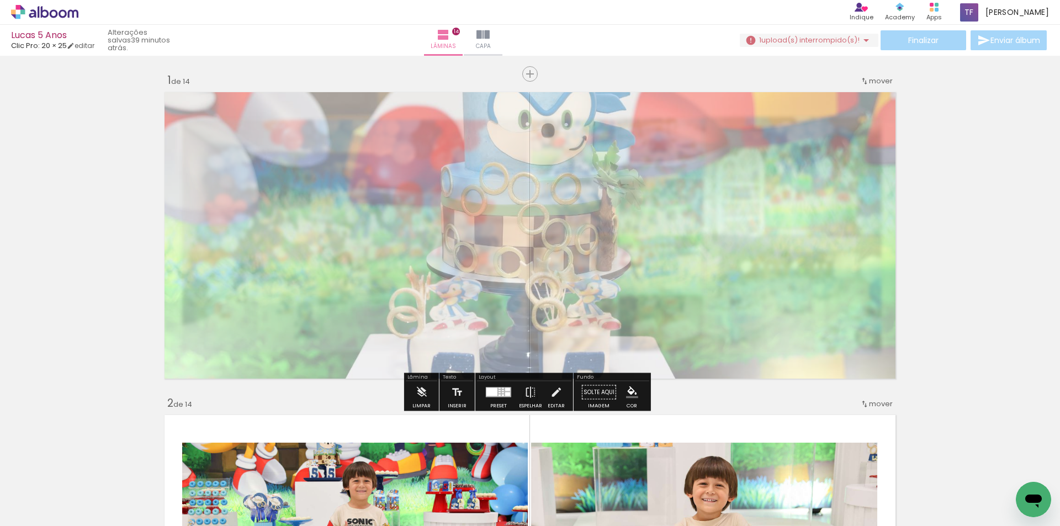
drag, startPoint x: 314, startPoint y: 116, endPoint x: 290, endPoint y: 119, distance: 23.9
type paper-slider "45"
click at [290, 119] on div at bounding box center [299, 116] width 18 height 18
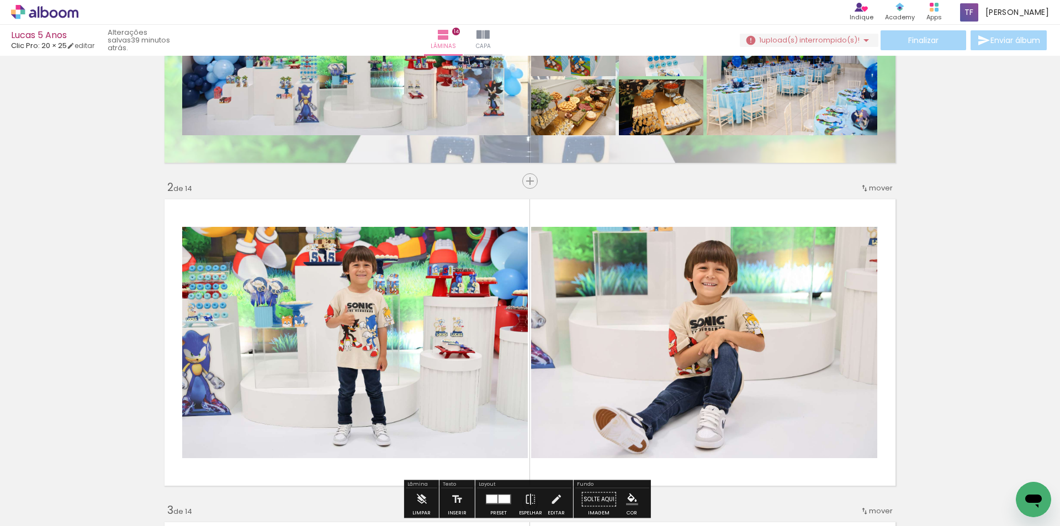
scroll to position [276, 0]
